Goal: Transaction & Acquisition: Purchase product/service

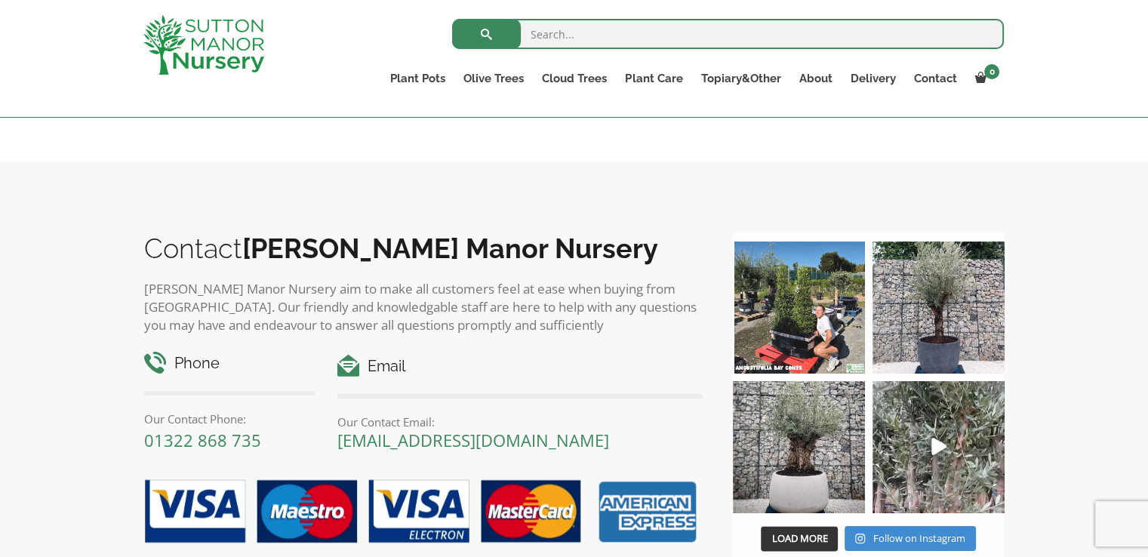
scroll to position [1611, 0]
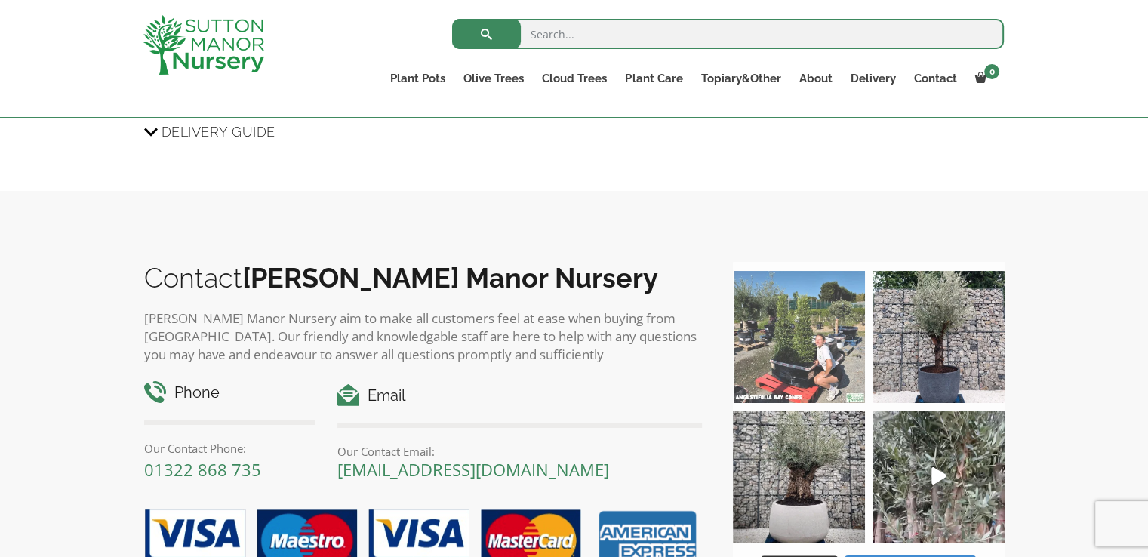
click at [803, 355] on img at bounding box center [799, 337] width 132 height 132
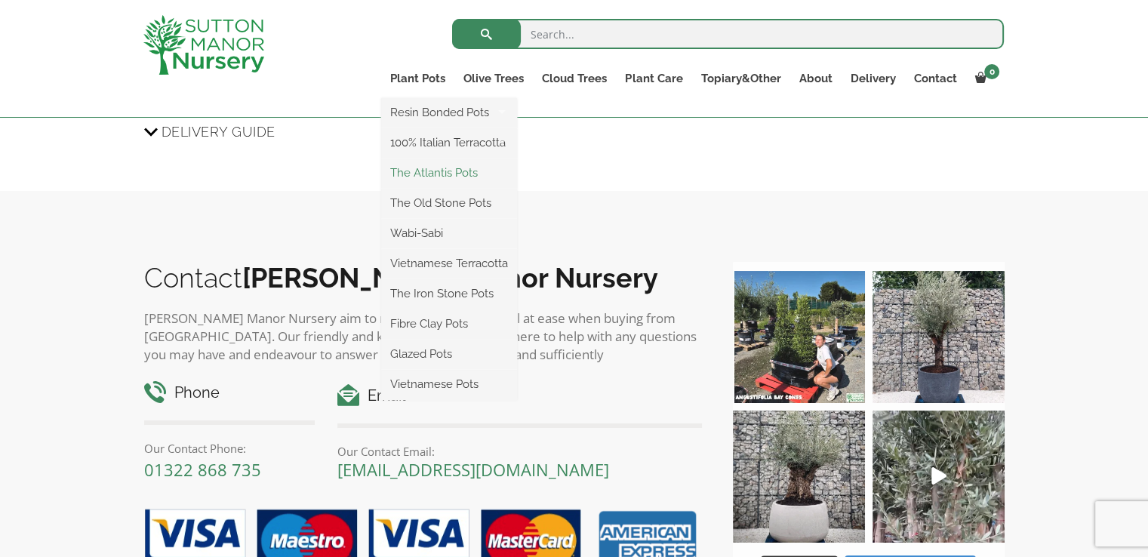
click at [431, 176] on link "The Atlantis Pots" at bounding box center [449, 173] width 136 height 23
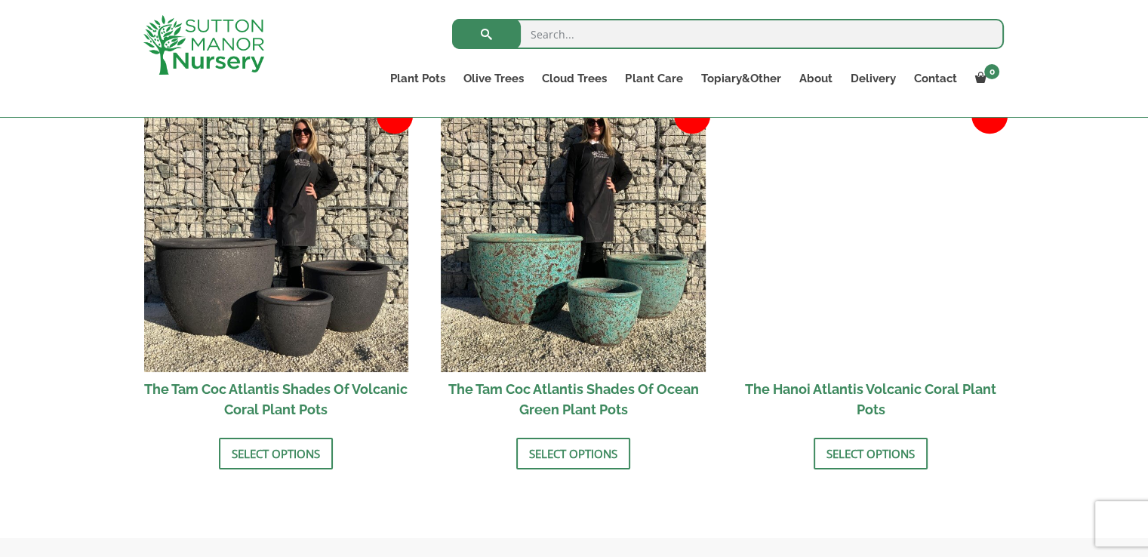
scroll to position [1281, 0]
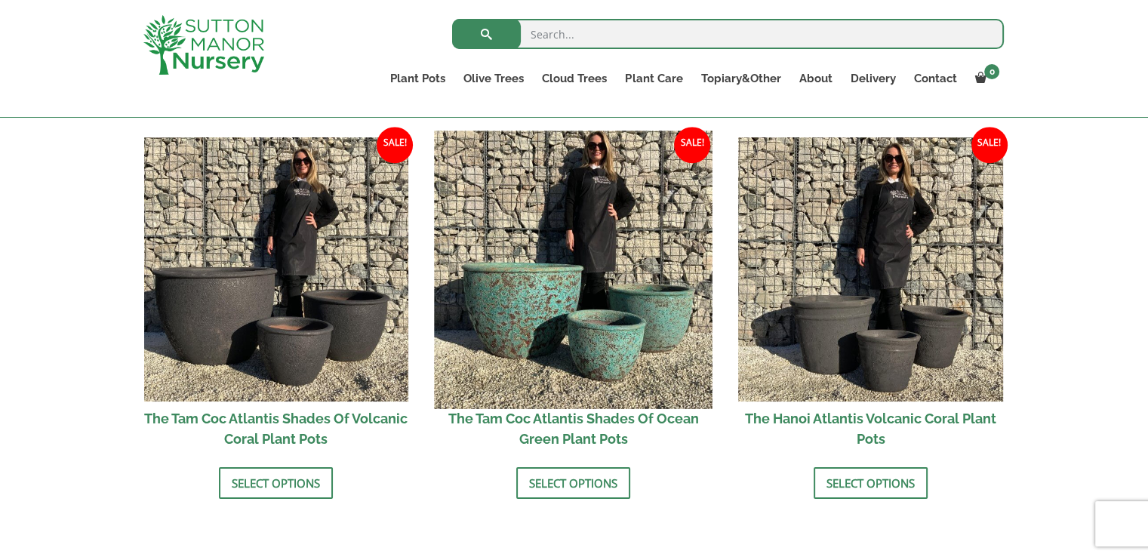
click at [560, 281] on img at bounding box center [574, 270] width 278 height 278
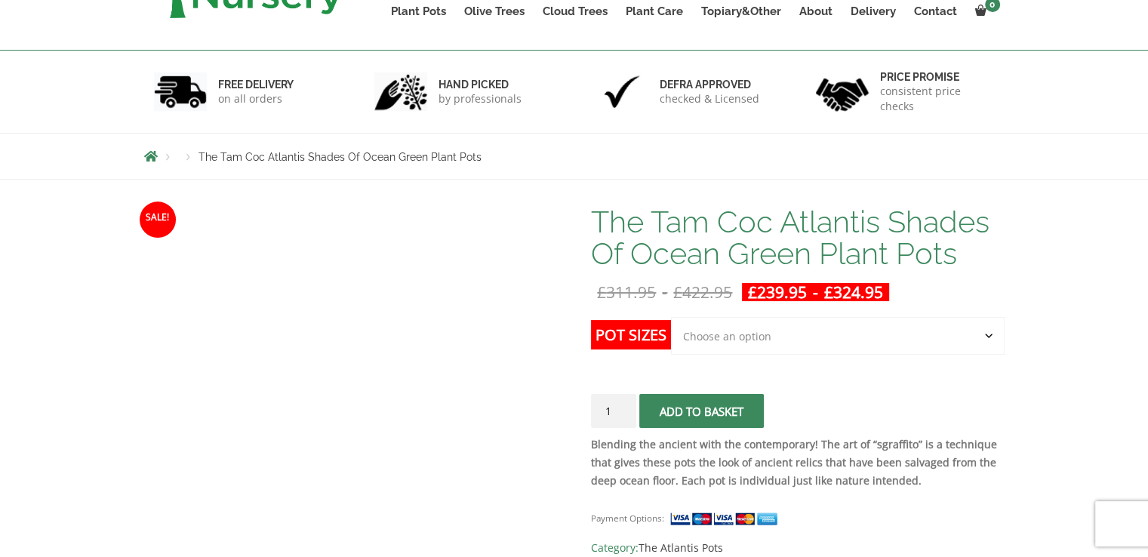
scroll to position [201, 0]
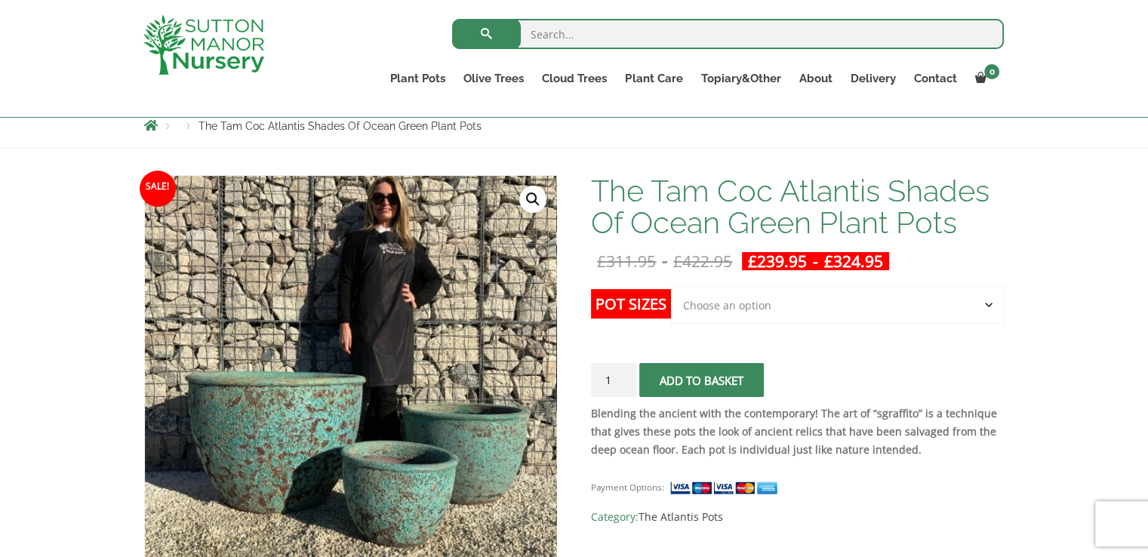
click at [646, 303] on label "Pot Sizes" at bounding box center [631, 303] width 80 height 29
click at [671, 303] on select "Choose an option Click here to buy the 3rd to Largest Pot In The Picture Click …" at bounding box center [837, 305] width 333 height 38
click at [646, 303] on label "Pot Sizes" at bounding box center [631, 303] width 80 height 29
click at [671, 303] on select "Choose an option Click here to buy the 3rd to Largest Pot In The Picture Click …" at bounding box center [837, 305] width 333 height 38
click at [707, 305] on select "Choose an option Click here to buy the 3rd to Largest Pot In The Picture Click …" at bounding box center [837, 305] width 333 height 38
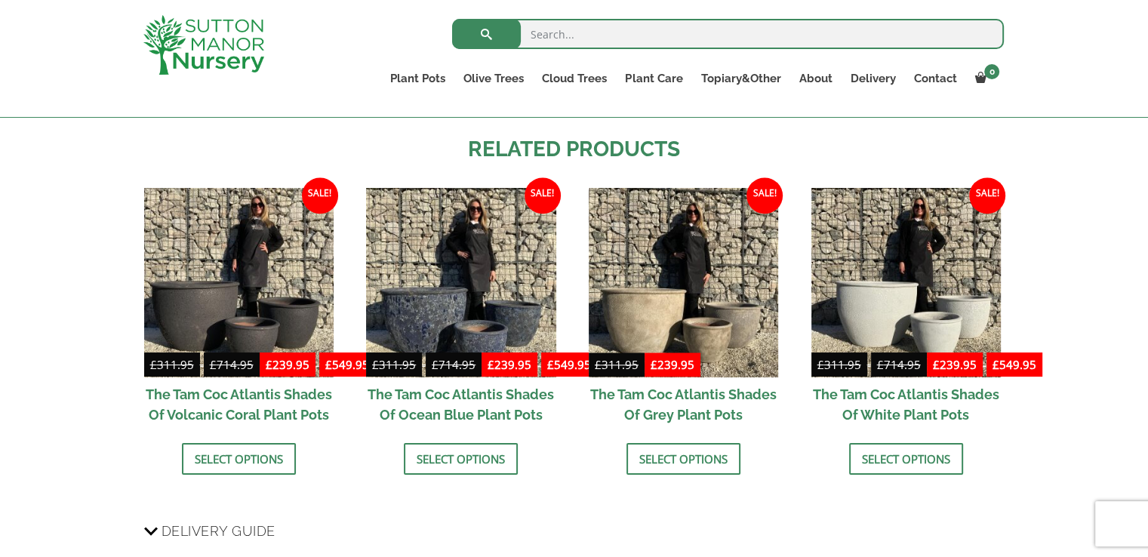
scroll to position [1510, 0]
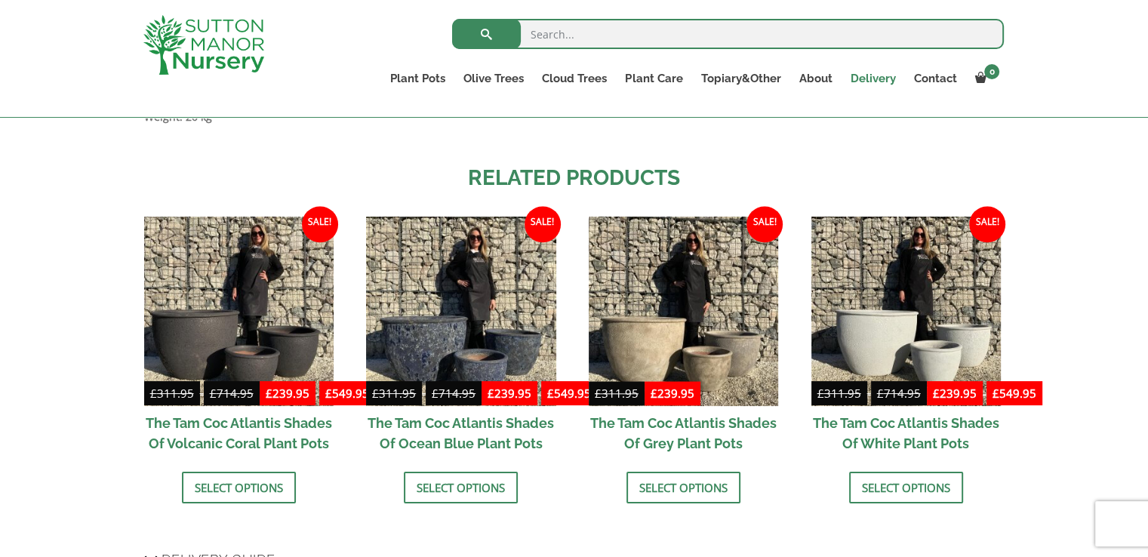
click at [874, 73] on link "Delivery" at bounding box center [872, 78] width 63 height 21
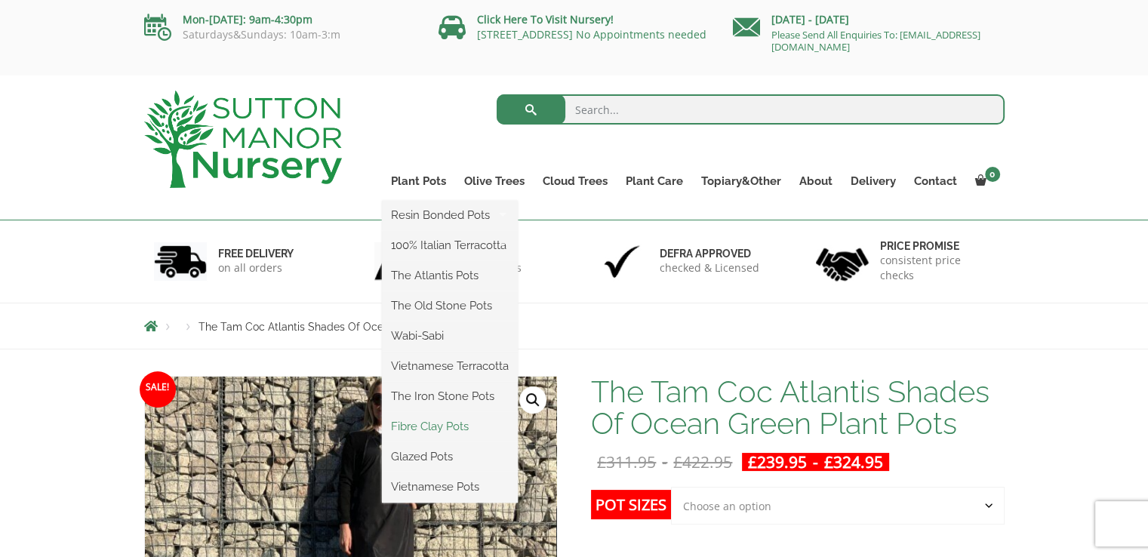
click at [405, 427] on link "Fibre Clay Pots" at bounding box center [450, 426] width 136 height 23
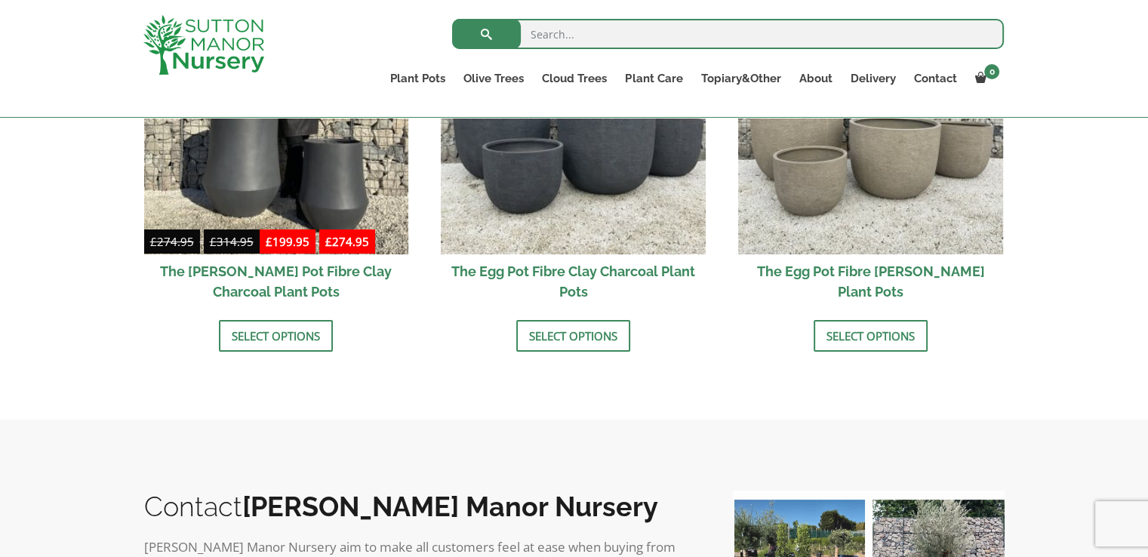
scroll to position [503, 0]
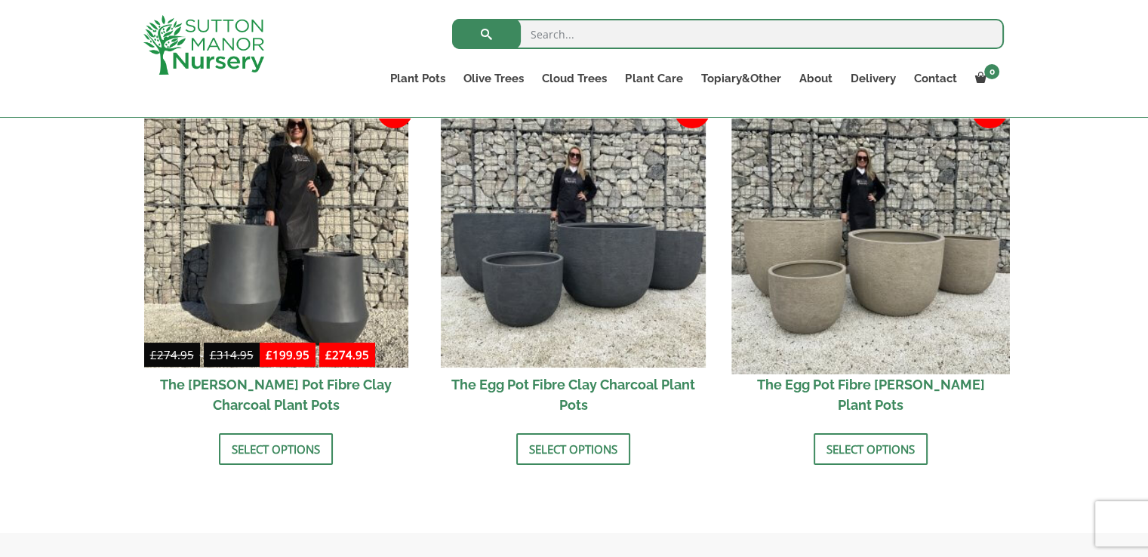
click at [807, 254] on img at bounding box center [871, 235] width 278 height 278
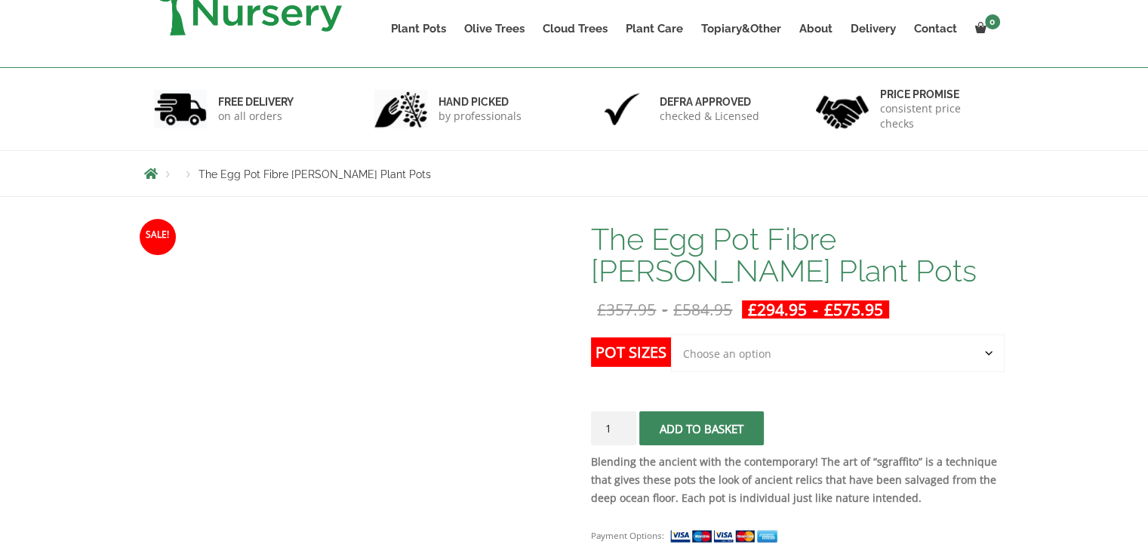
scroll to position [201, 0]
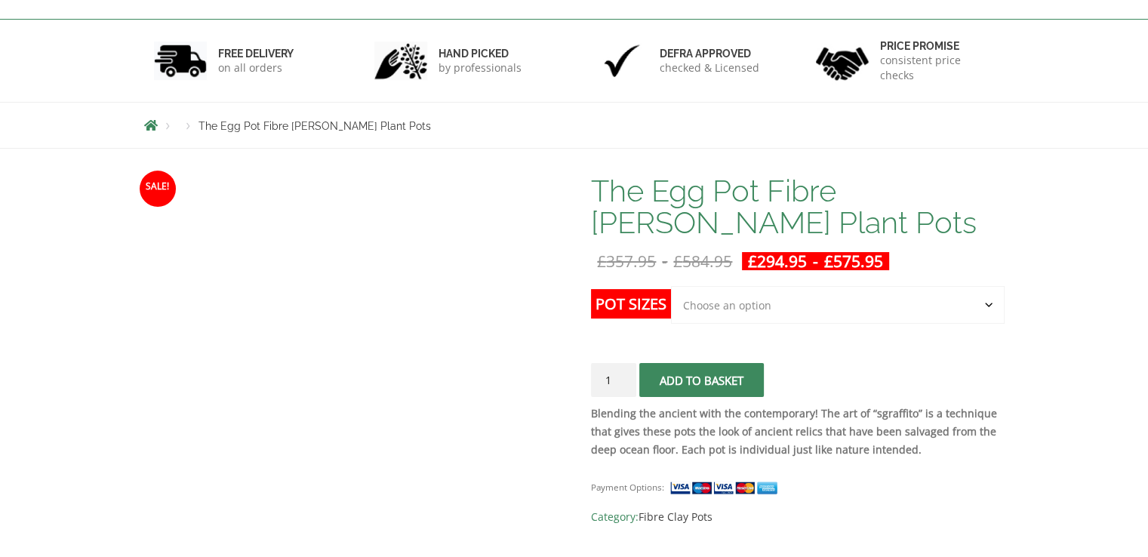
click at [704, 305] on select "Choose an option Click here to buy the 5th To Largest Pot In The Picture Click …" at bounding box center [837, 305] width 333 height 38
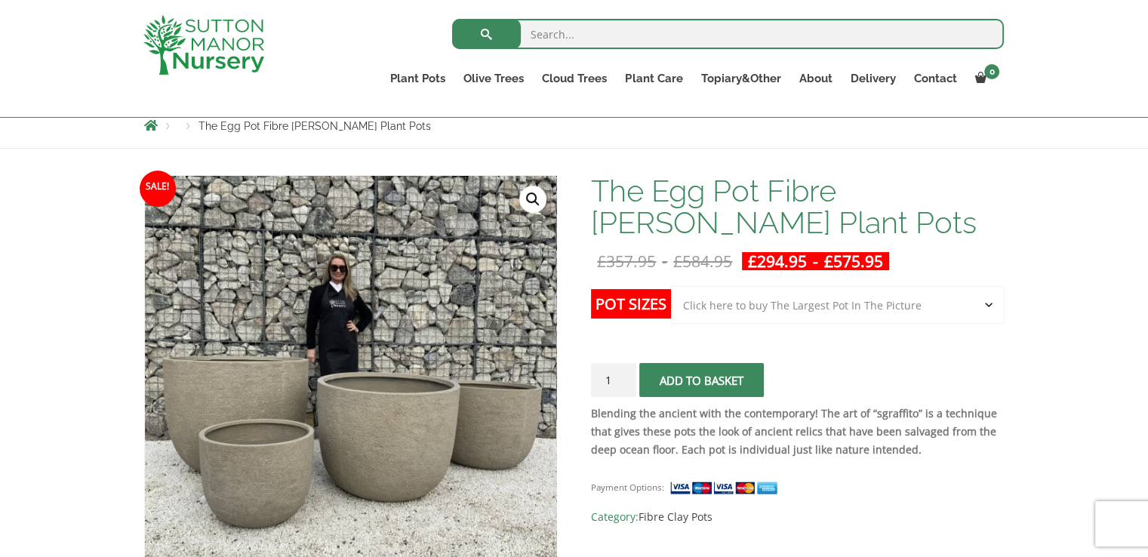
click at [671, 286] on select "Choose an option Click here to buy the 5th To Largest Pot In The Picture Click …" at bounding box center [837, 305] width 333 height 38
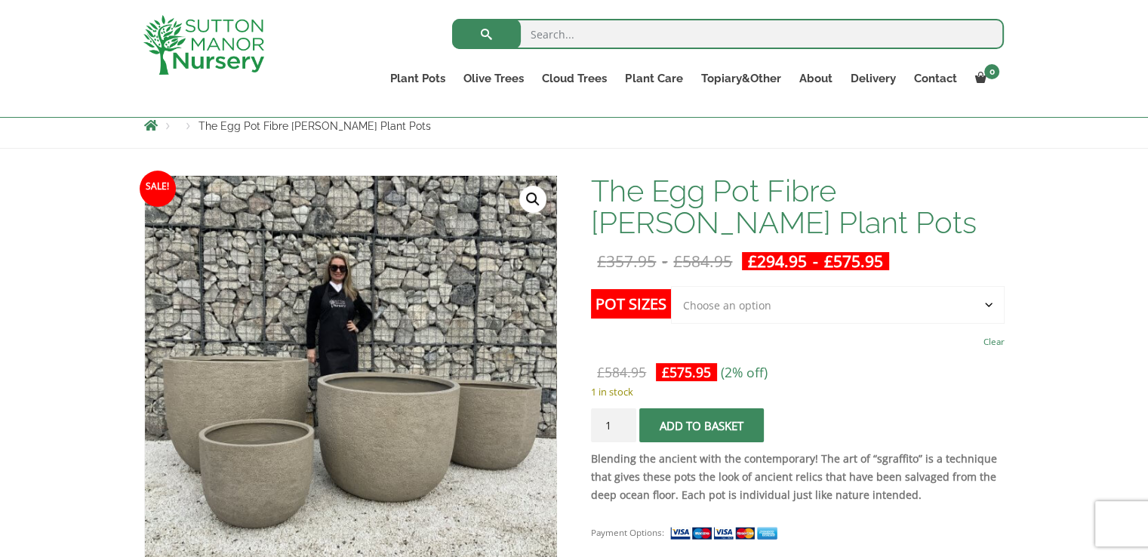
click at [727, 301] on select "Choose an option Click here to buy the 5th To Largest Pot In The Picture Click …" at bounding box center [837, 305] width 333 height 38
click at [671, 286] on select "Choose an option Click here to buy the 5th To Largest Pot In The Picture Click …" at bounding box center [837, 305] width 333 height 38
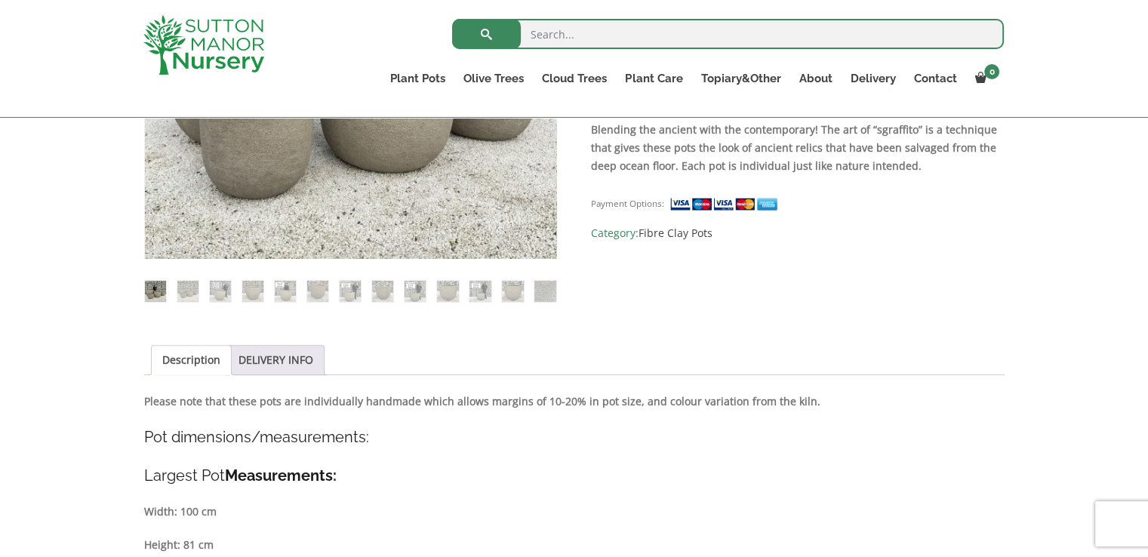
scroll to position [302, 0]
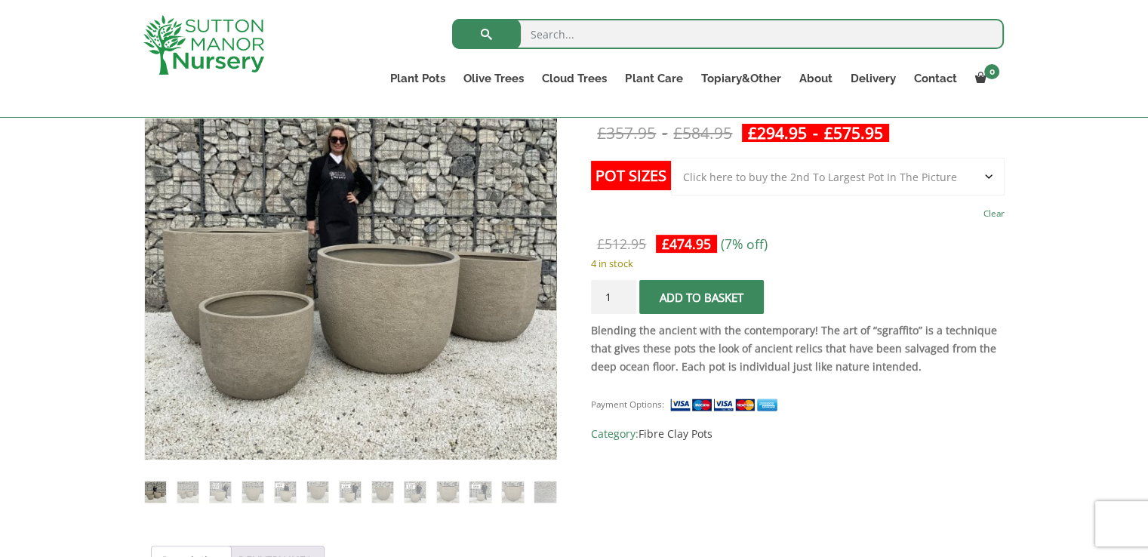
click at [815, 175] on select "Choose an option Click here to buy the 5th To Largest Pot In The Picture Click …" at bounding box center [837, 177] width 333 height 38
click at [671, 158] on select "Choose an option Click here to buy the 5th To Largest Pot In The Picture Click …" at bounding box center [837, 177] width 333 height 38
select select "Click here to buy the 3rd To Largest Pot In The Picture"
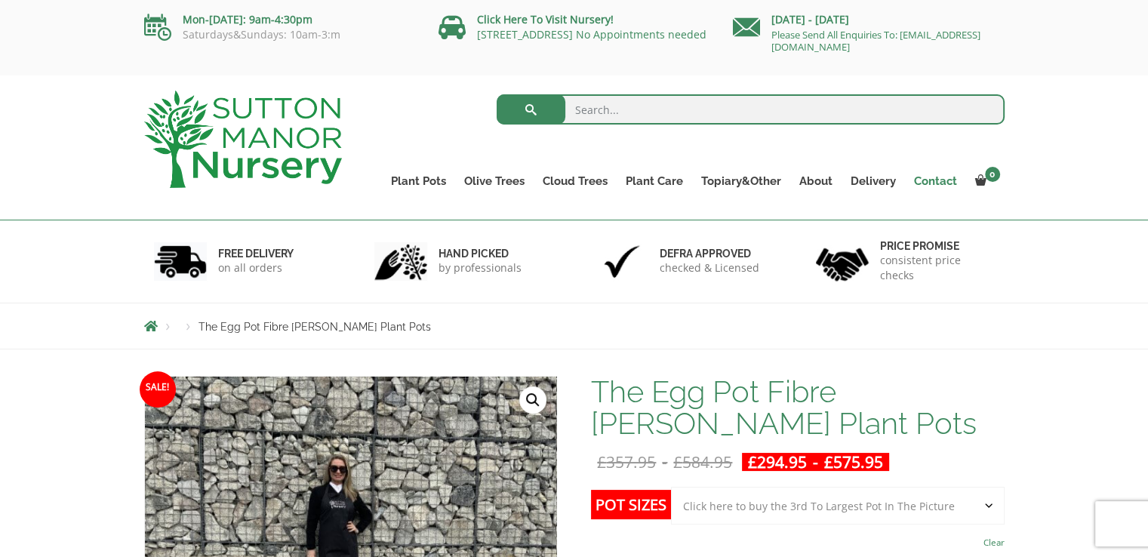
click at [936, 180] on link "Contact" at bounding box center [935, 181] width 61 height 21
